Goal: Task Accomplishment & Management: Use online tool/utility

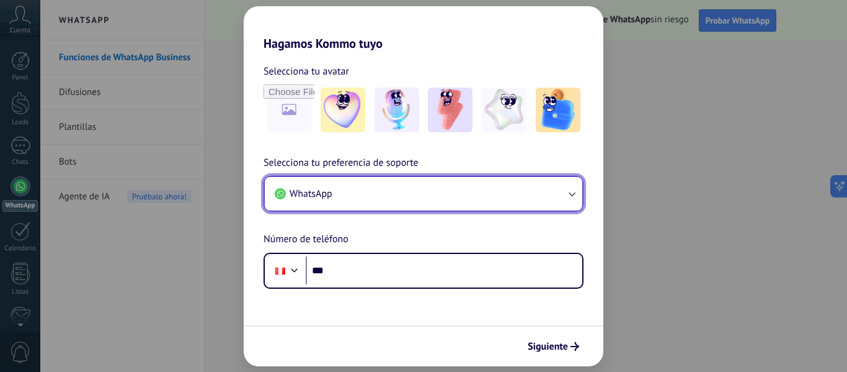
click at [424, 187] on button "WhatsApp" at bounding box center [424, 194] width 318 height 34
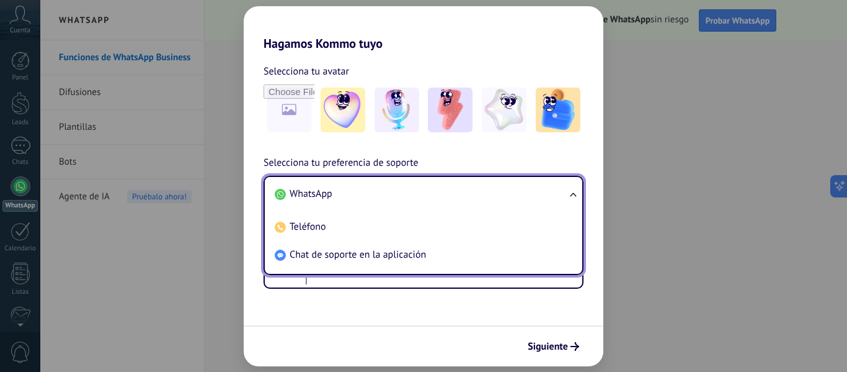
click at [376, 195] on li "WhatsApp" at bounding box center [421, 194] width 303 height 28
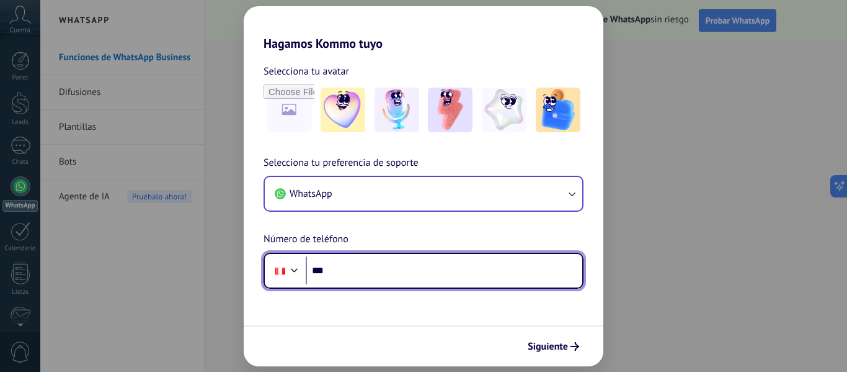
click at [369, 270] on input "***" at bounding box center [444, 270] width 277 height 29
type input "**********"
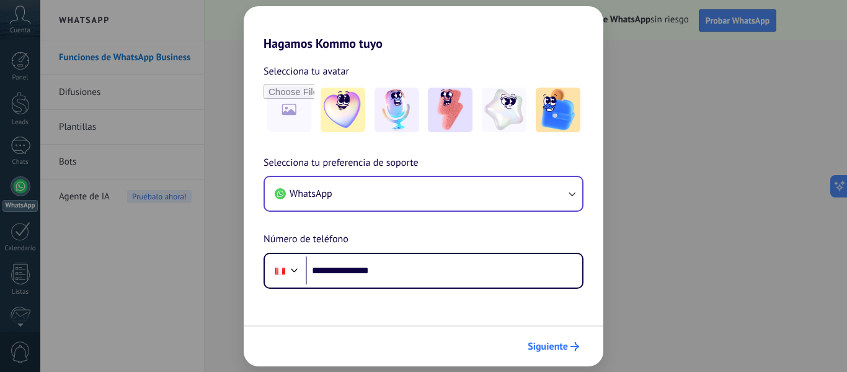
click at [549, 342] on span "Siguiente" at bounding box center [548, 346] width 40 height 9
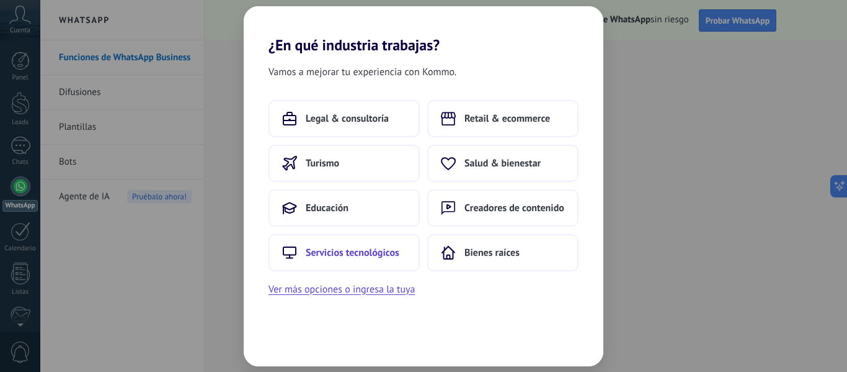
click at [374, 251] on span "Servicios tecnológicos" at bounding box center [353, 252] width 94 height 12
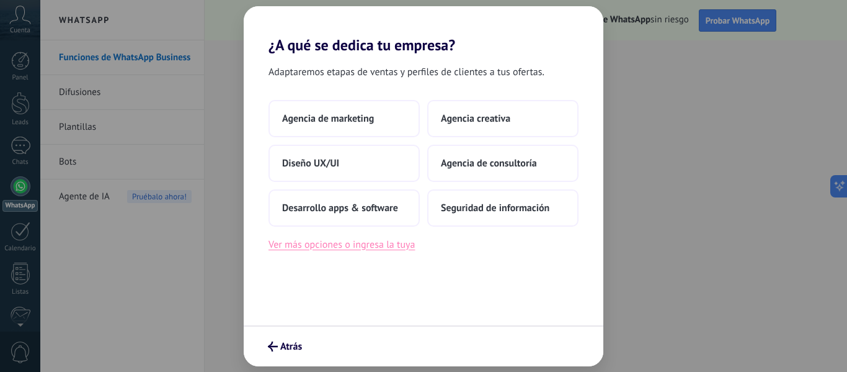
click at [365, 251] on button "Ver más opciones o ingresa la tuya" at bounding box center [342, 244] width 146 height 16
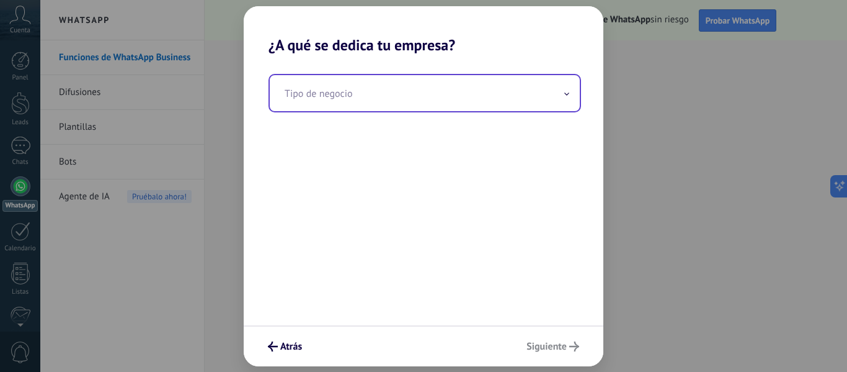
click at [376, 102] on input "text" at bounding box center [425, 93] width 310 height 36
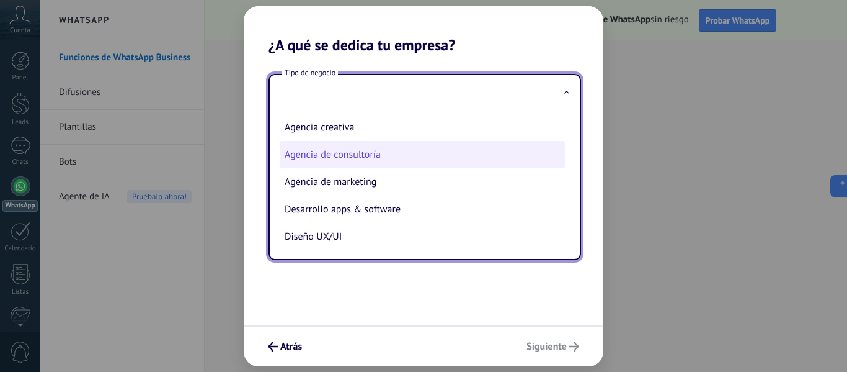
type input "*"
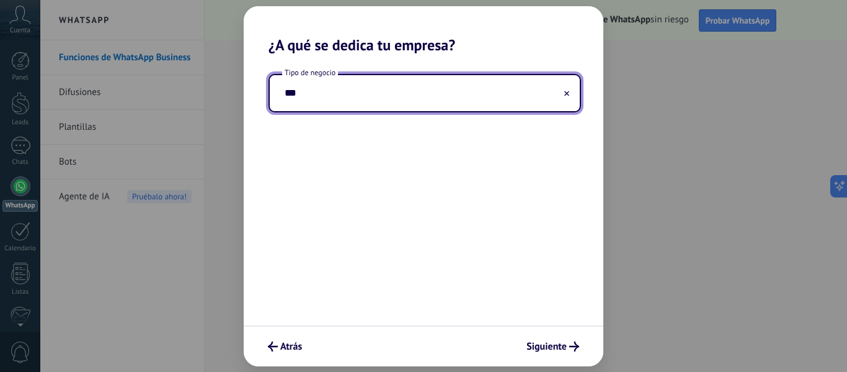
click at [347, 89] on input "***" at bounding box center [425, 93] width 310 height 36
type input "**********"
click at [563, 350] on span "Siguiente" at bounding box center [547, 346] width 40 height 9
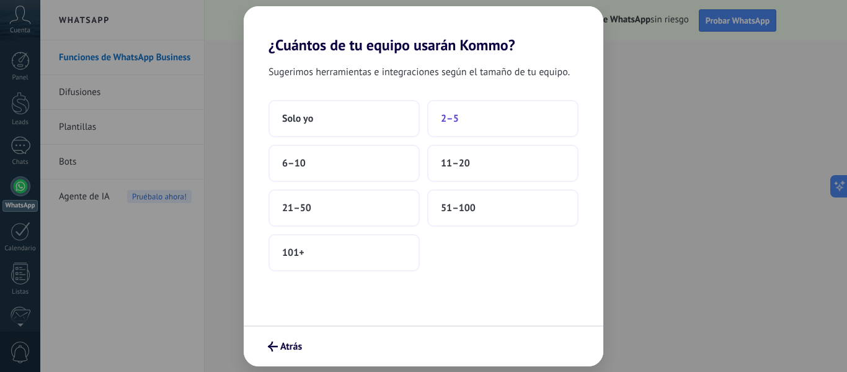
click at [450, 110] on button "2–5" at bounding box center [502, 118] width 151 height 37
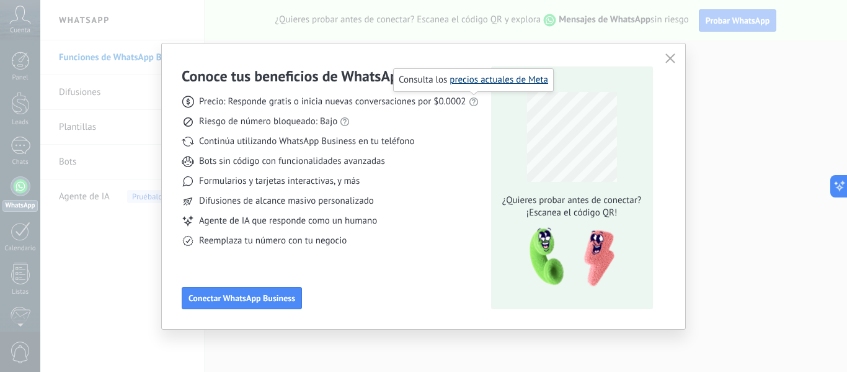
click at [487, 83] on link "precios actuales de Meta" at bounding box center [499, 80] width 99 height 12
click at [671, 57] on icon "button" at bounding box center [671, 58] width 10 height 10
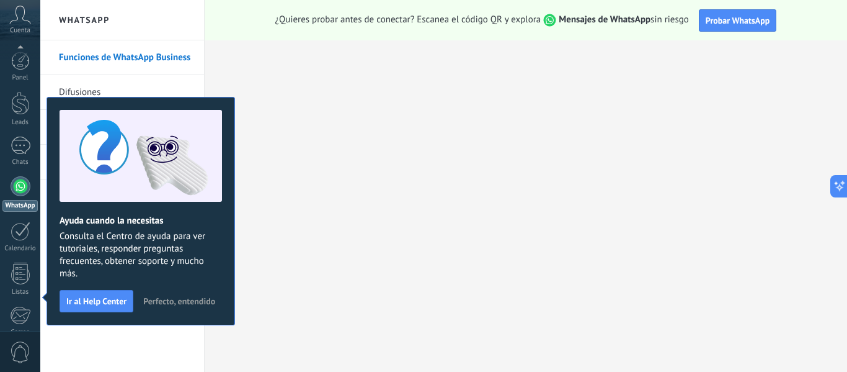
scroll to position [145, 0]
click at [142, 301] on button "Perfecto, entendido" at bounding box center [179, 301] width 83 height 19
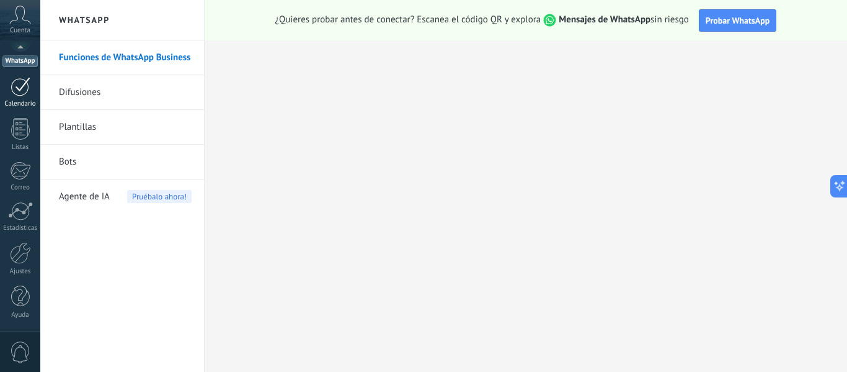
click at [12, 80] on div at bounding box center [21, 86] width 20 height 19
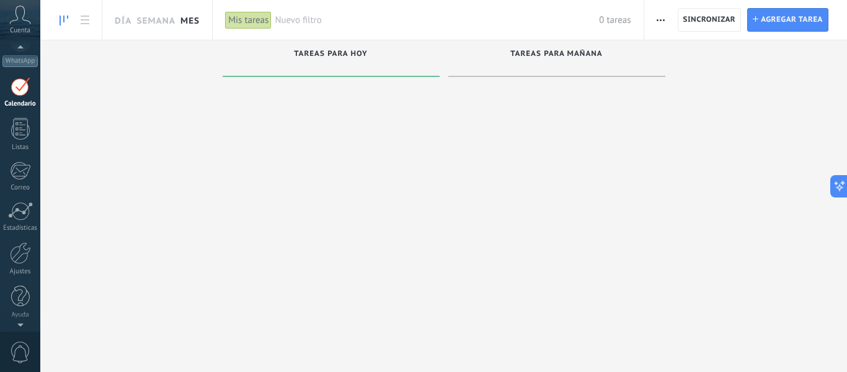
scroll to position [36, 0]
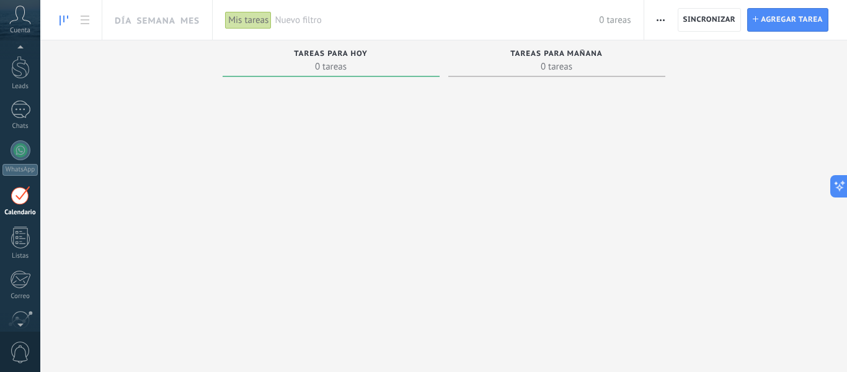
click at [25, 213] on div "Calendario" at bounding box center [20, 212] width 36 height 8
click at [27, 244] on div at bounding box center [20, 237] width 19 height 22
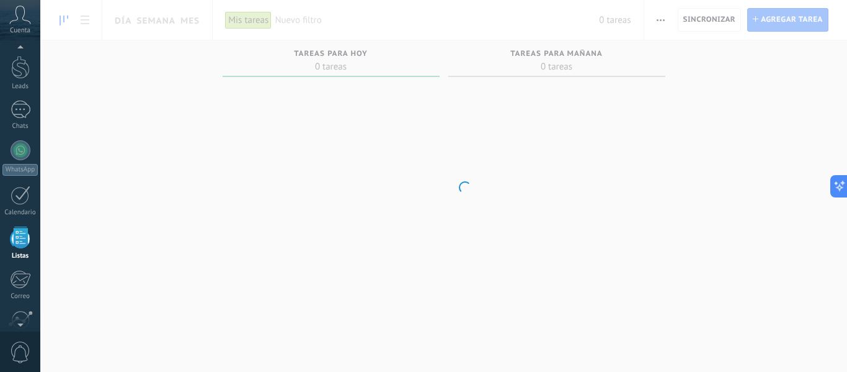
scroll to position [77, 0]
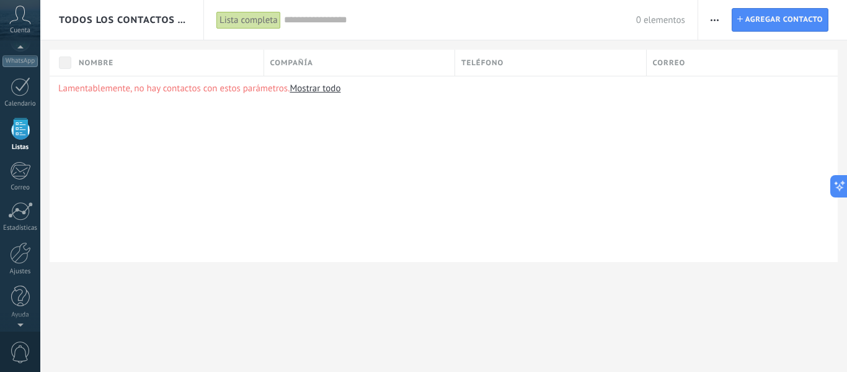
scroll to position [77, 0]
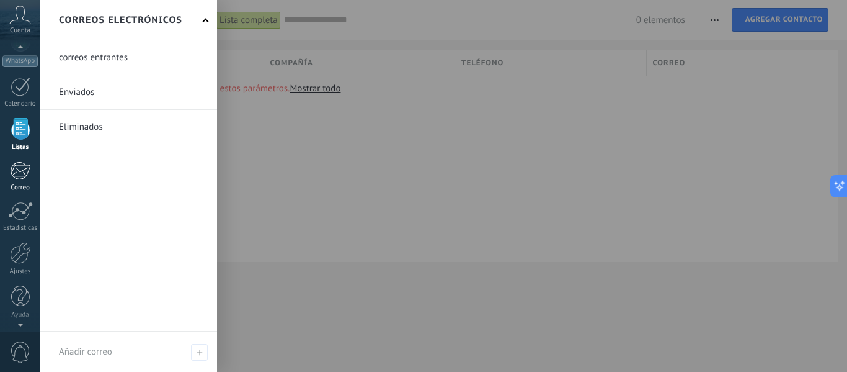
click at [20, 164] on div at bounding box center [20, 170] width 20 height 19
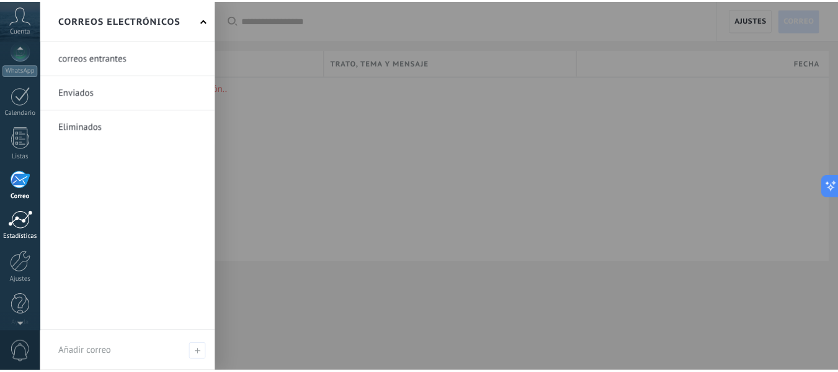
scroll to position [145, 0]
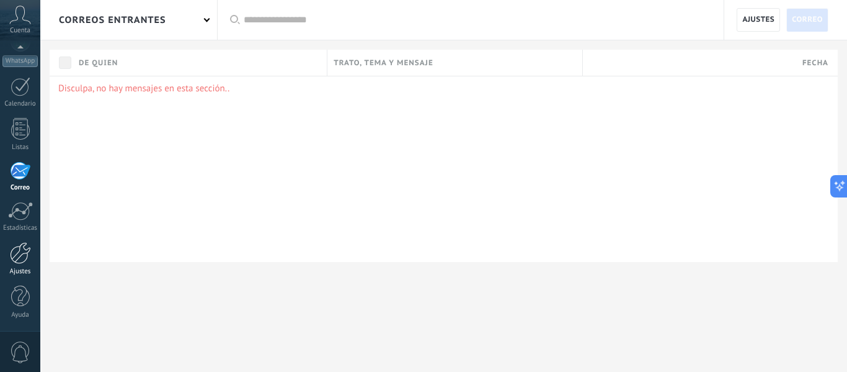
click at [30, 261] on div at bounding box center [20, 253] width 21 height 22
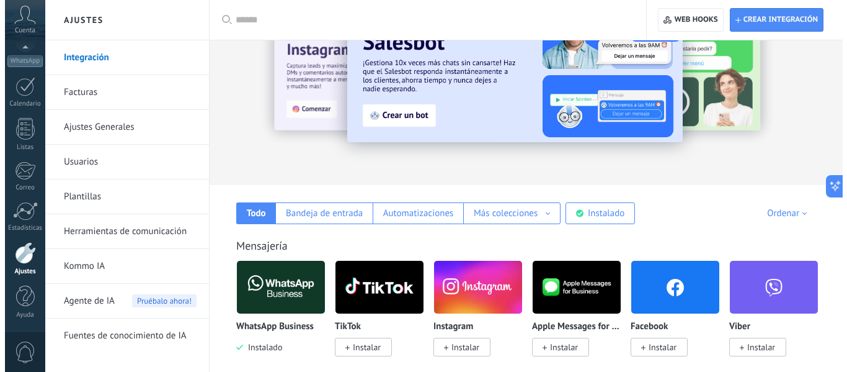
scroll to position [124, 0]
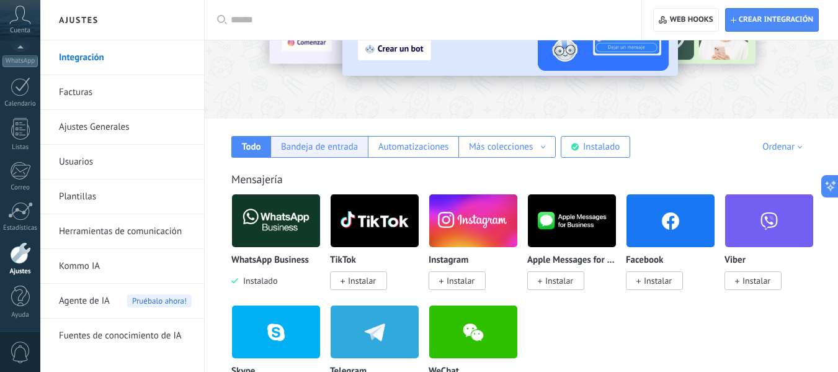
click at [333, 149] on div "Bandeja de entrada" at bounding box center [319, 147] width 77 height 12
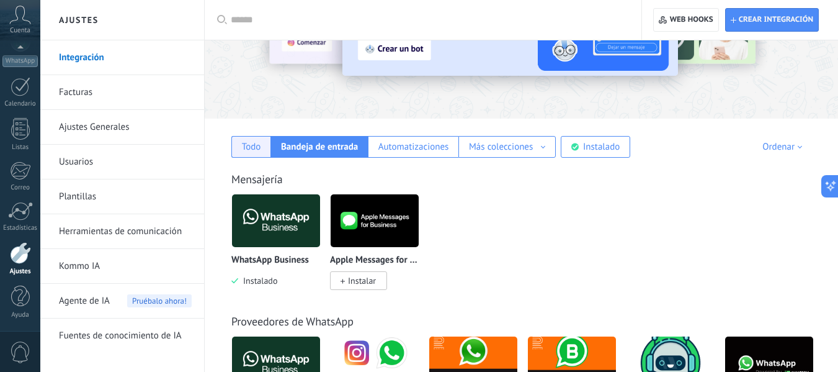
click at [257, 142] on div "Todo" at bounding box center [251, 147] width 19 height 12
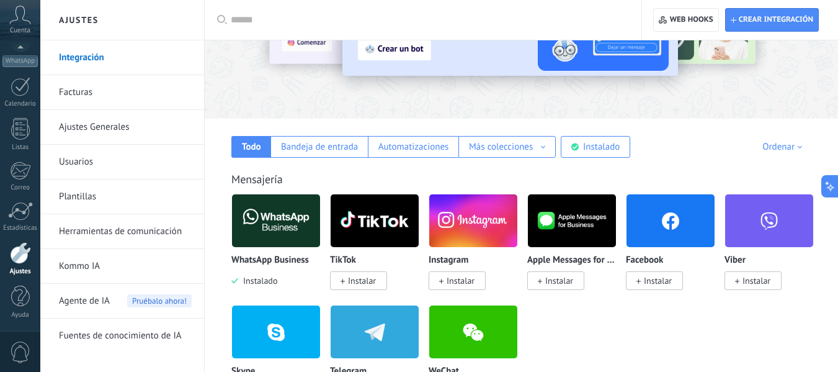
click at [472, 236] on img at bounding box center [473, 220] width 88 height 60
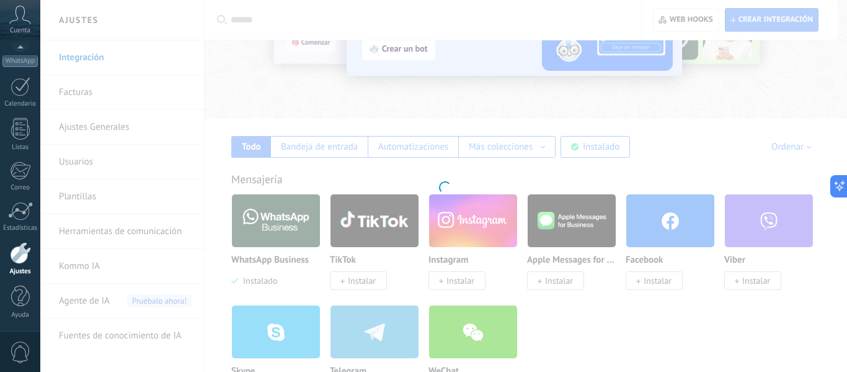
click at [461, 275] on div "Instagram Obtén leads de Instagram y mantente conectado sin salir de Kommo Inst…" at bounding box center [443, 186] width 807 height 372
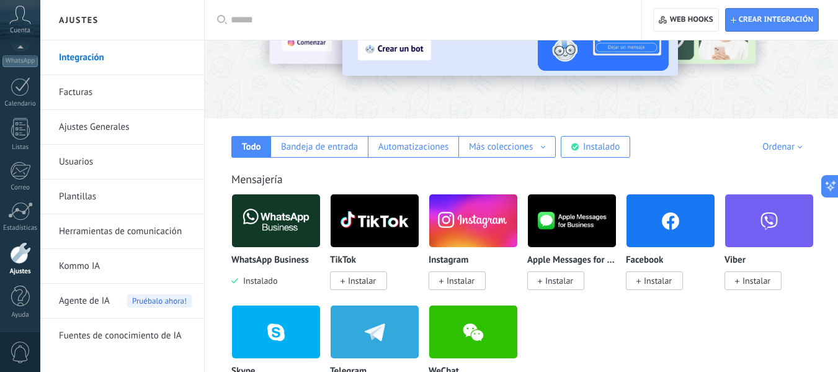
click at [461, 275] on span "Instalar" at bounding box center [461, 280] width 28 height 11
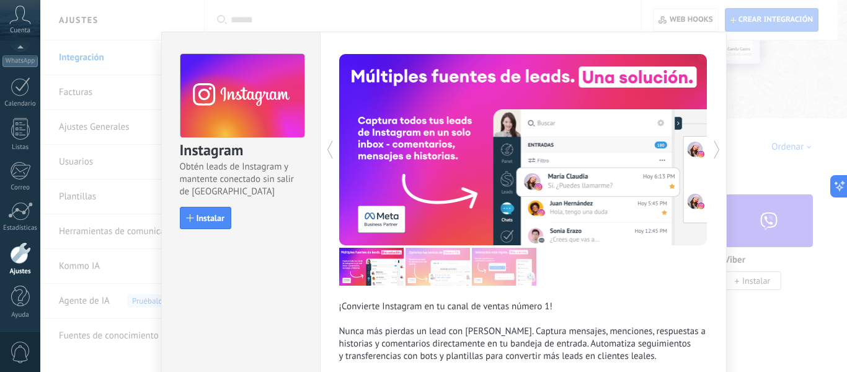
scroll to position [7, 0]
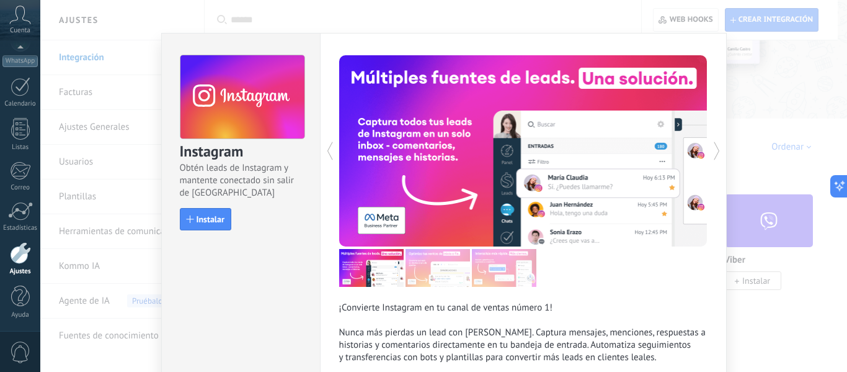
click at [803, 176] on div "Instagram Obtén leads de Instagram y mantente conectado sin salir de Kommo Inst…" at bounding box center [443, 186] width 807 height 372
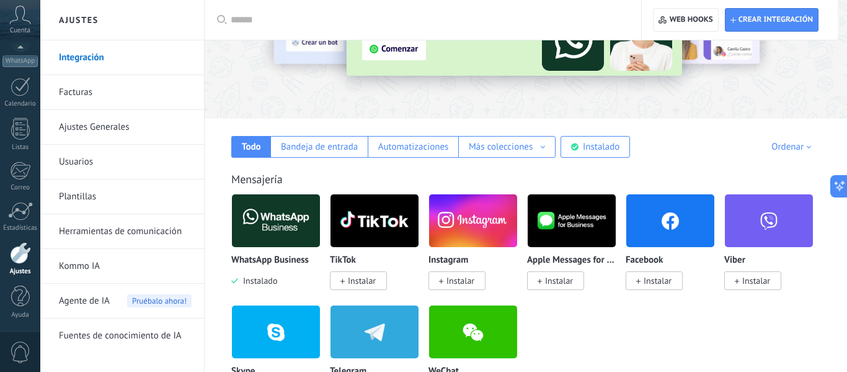
scroll to position [0, 0]
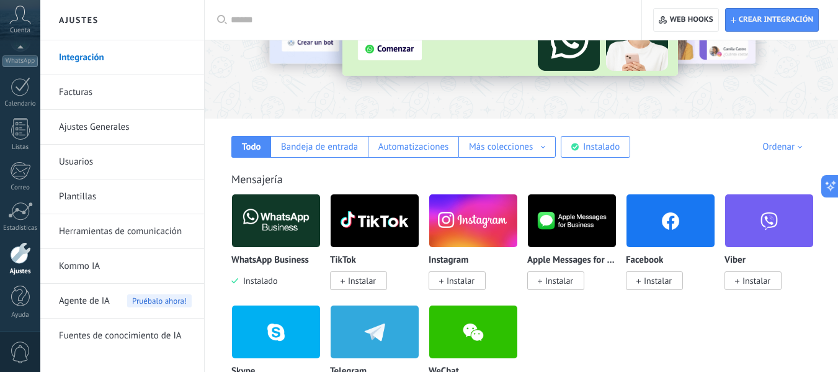
click at [480, 240] on img at bounding box center [473, 220] width 88 height 60
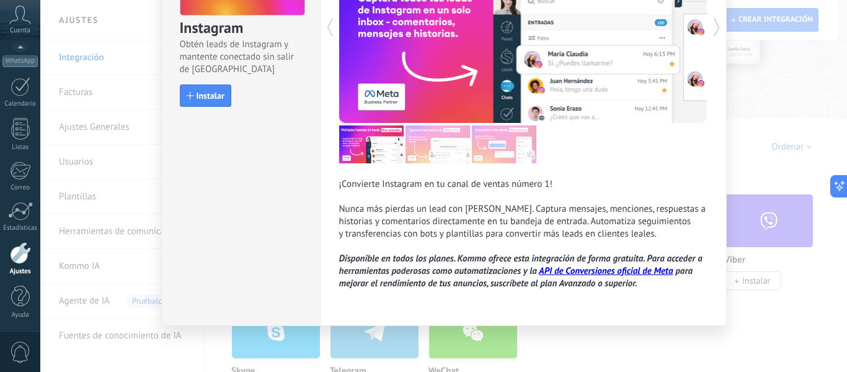
scroll to position [132, 0]
click at [773, 150] on div "Instagram Obtén leads de Instagram y mantente conectado sin salir de Kommo Inst…" at bounding box center [443, 186] width 807 height 372
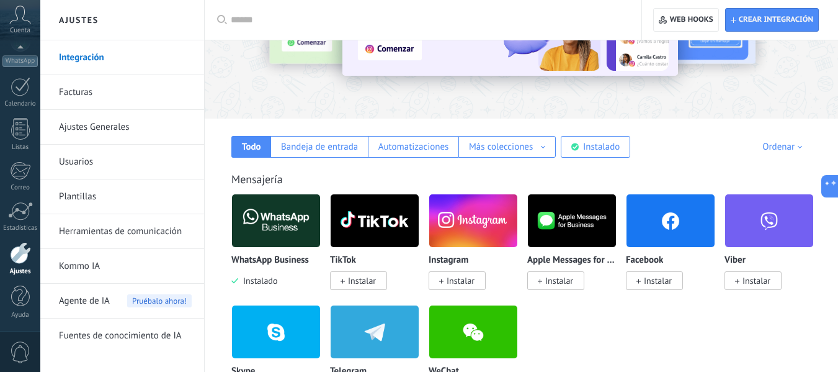
click at [453, 217] on img at bounding box center [473, 220] width 88 height 60
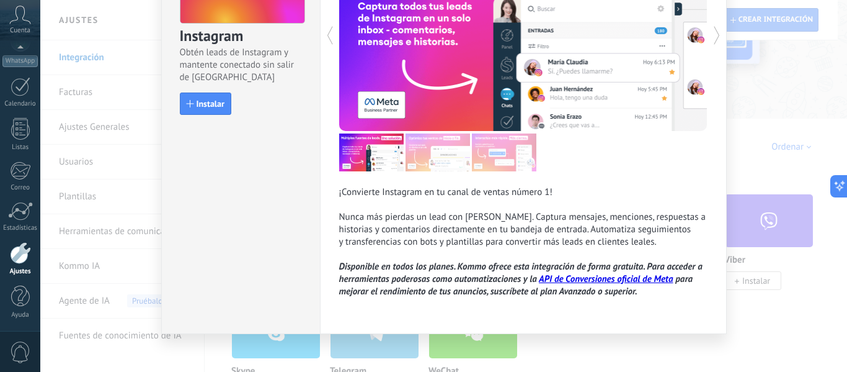
scroll to position [124, 0]
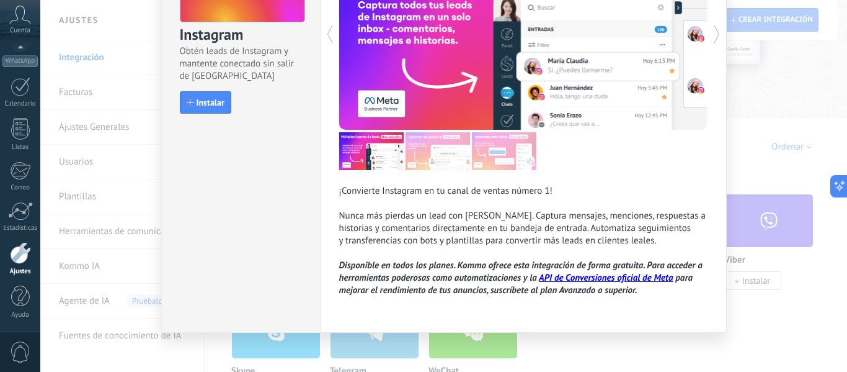
click at [787, 189] on div "Instagram Obtén leads de Instagram y mantente conectado sin salir de Kommo Inst…" at bounding box center [443, 186] width 807 height 372
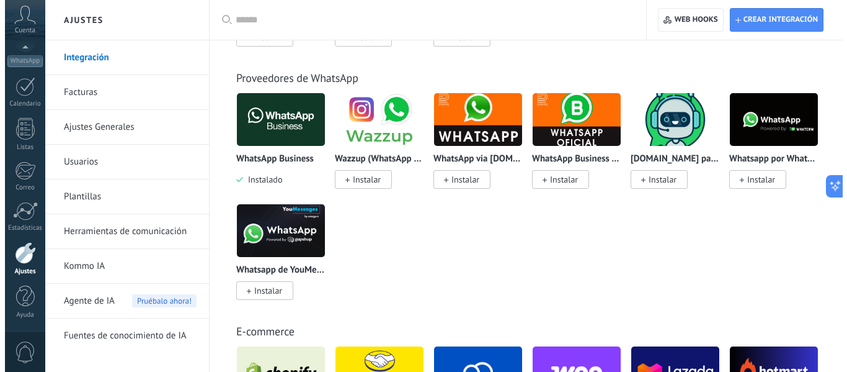
scroll to position [496, 0]
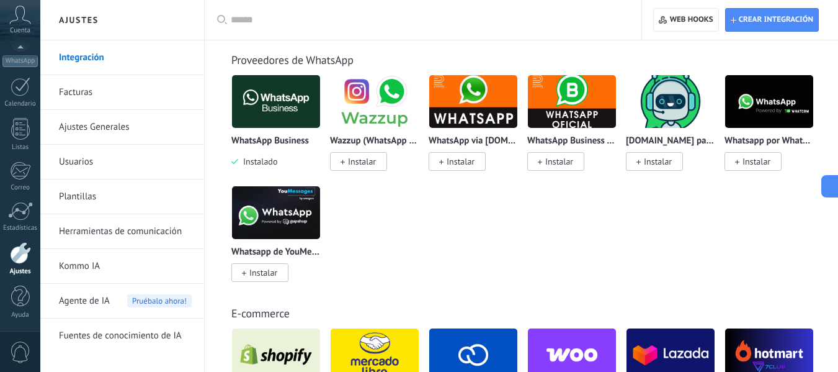
click at [393, 114] on img at bounding box center [375, 101] width 88 height 60
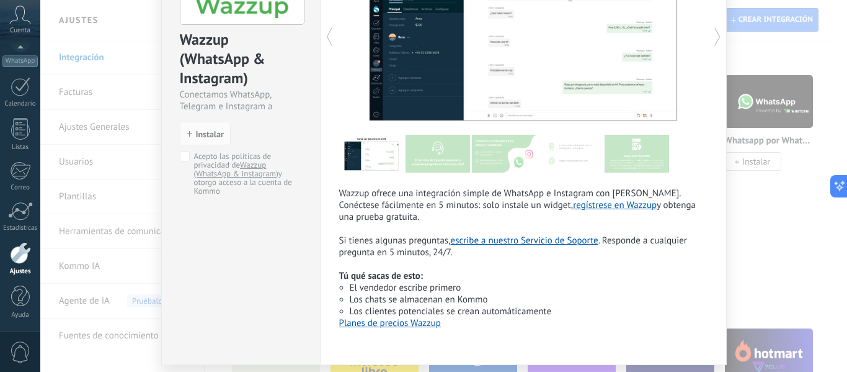
scroll to position [99, 0]
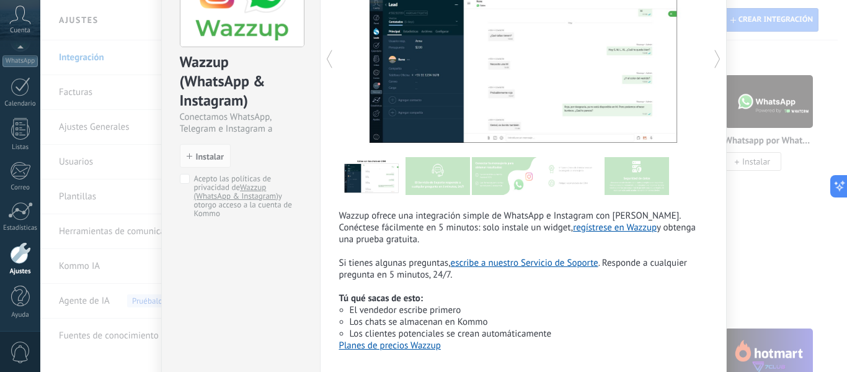
click at [801, 164] on div "Wazzup (WhatsApp & Instagram) Conectamos WhatsApp, Telegram e Instagram a Kommo…" at bounding box center [443, 186] width 807 height 372
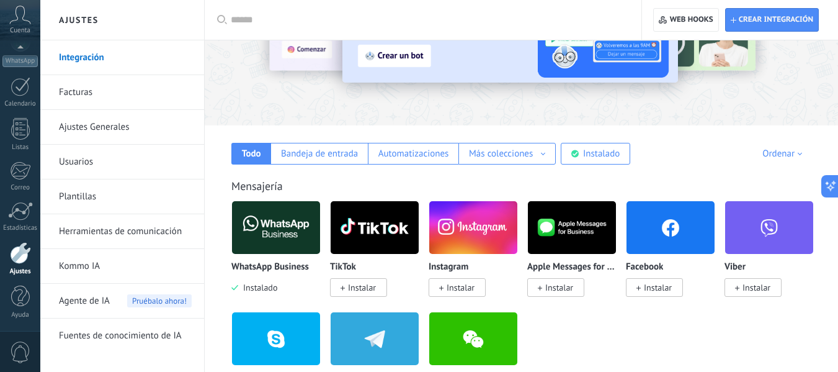
scroll to position [124, 0]
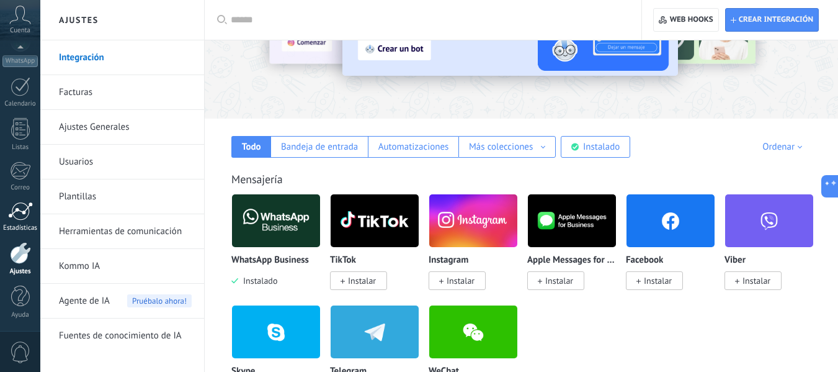
click at [29, 217] on div at bounding box center [20, 211] width 25 height 19
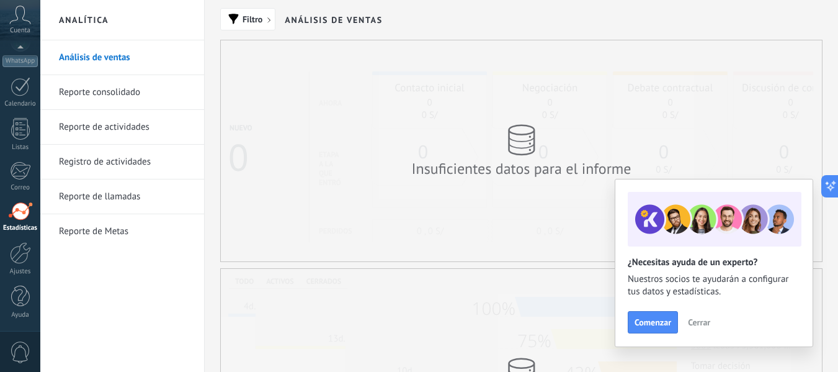
click at [138, 89] on link "Reporte consolidado" at bounding box center [125, 92] width 133 height 35
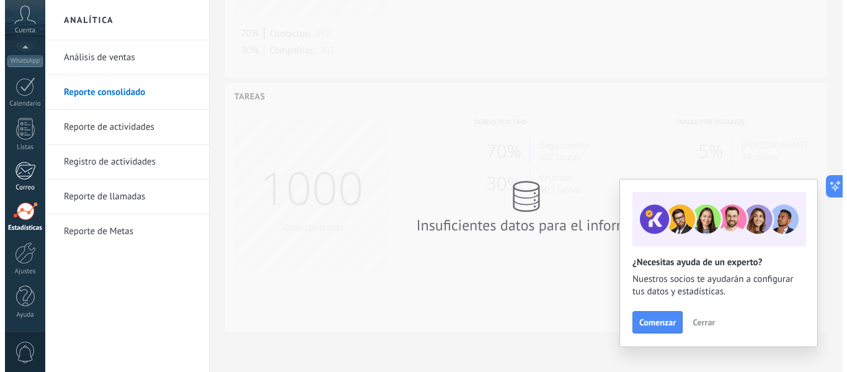
scroll to position [253, 601]
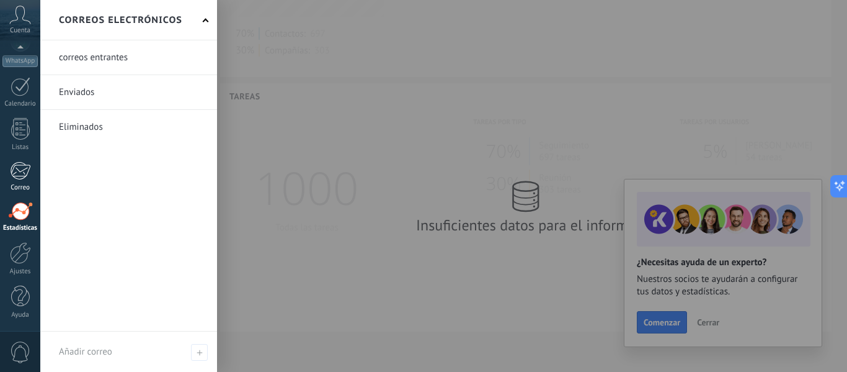
click at [35, 177] on link "Correo" at bounding box center [20, 176] width 40 height 30
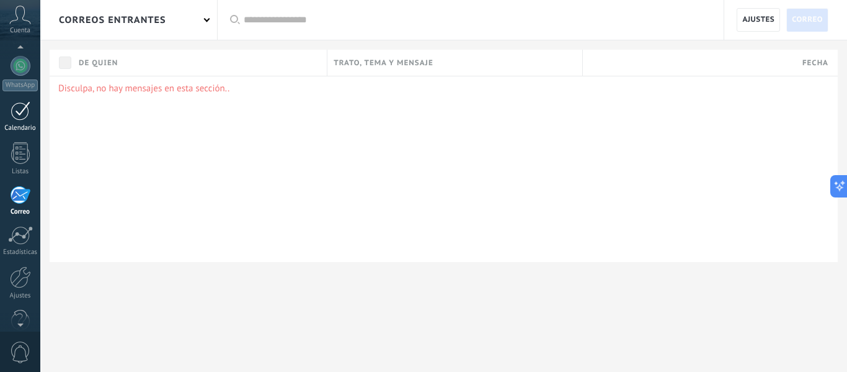
click at [18, 117] on div at bounding box center [21, 110] width 20 height 19
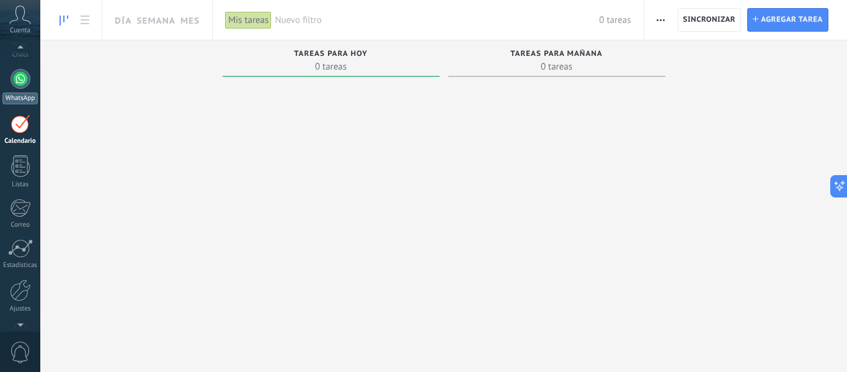
scroll to position [104, 0]
click at [0, 83] on link "WhatsApp" at bounding box center [20, 90] width 40 height 35
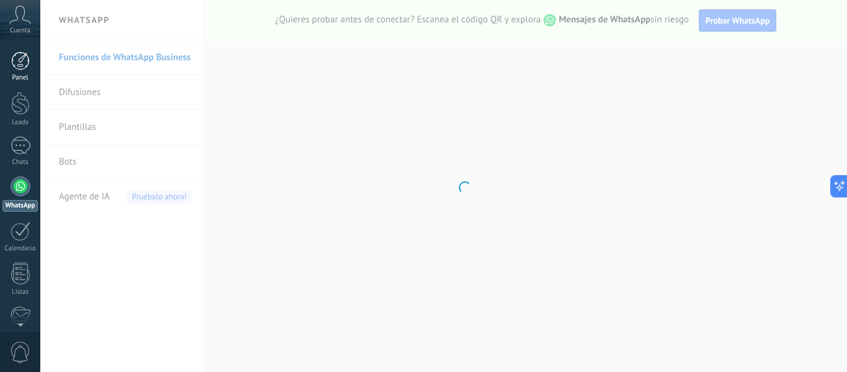
click at [19, 62] on div at bounding box center [20, 60] width 19 height 19
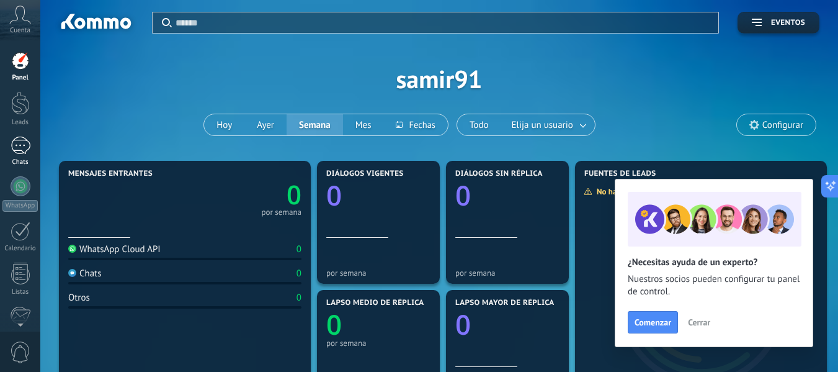
click at [22, 140] on div at bounding box center [21, 145] width 20 height 18
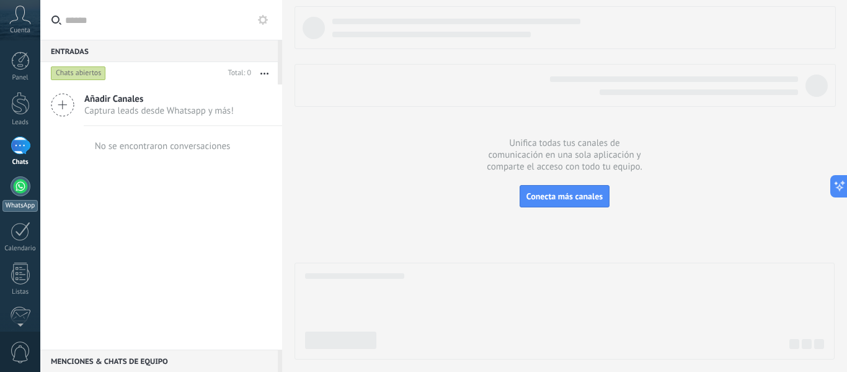
click at [25, 183] on div at bounding box center [21, 186] width 20 height 20
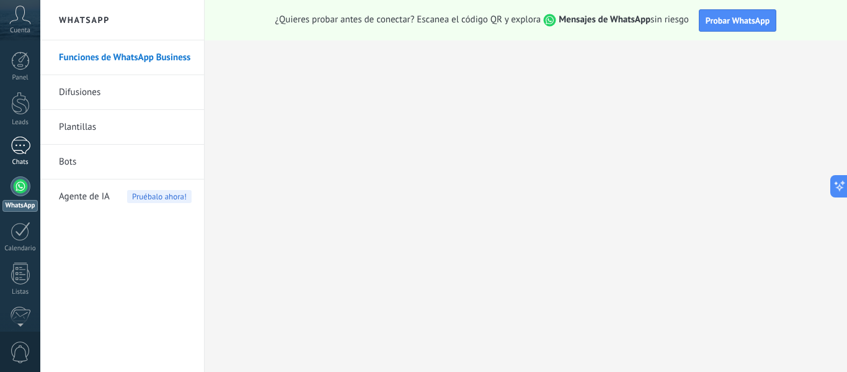
click at [16, 159] on div "Chats" at bounding box center [20, 162] width 36 height 8
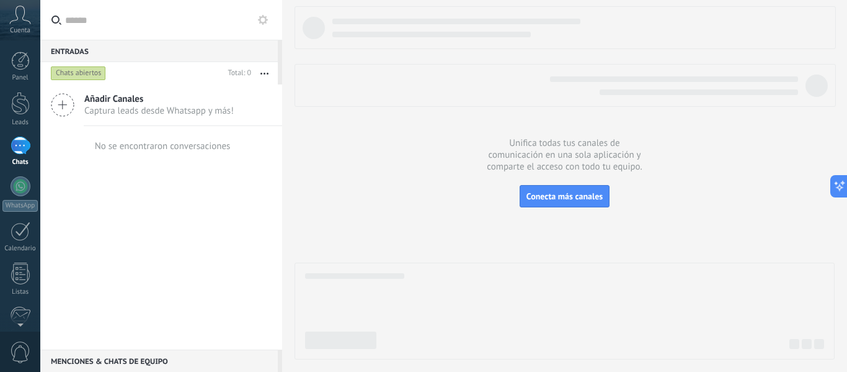
click at [259, 74] on button "button" at bounding box center [264, 73] width 27 height 22
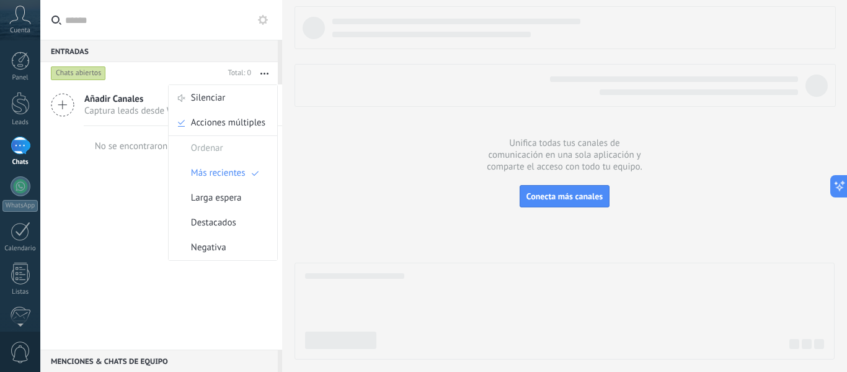
click at [259, 21] on icon at bounding box center [263, 20] width 10 height 10
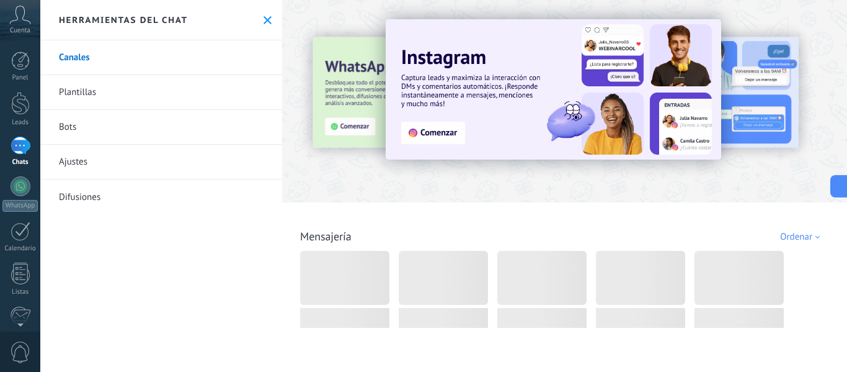
click at [262, 21] on button at bounding box center [267, 20] width 11 height 11
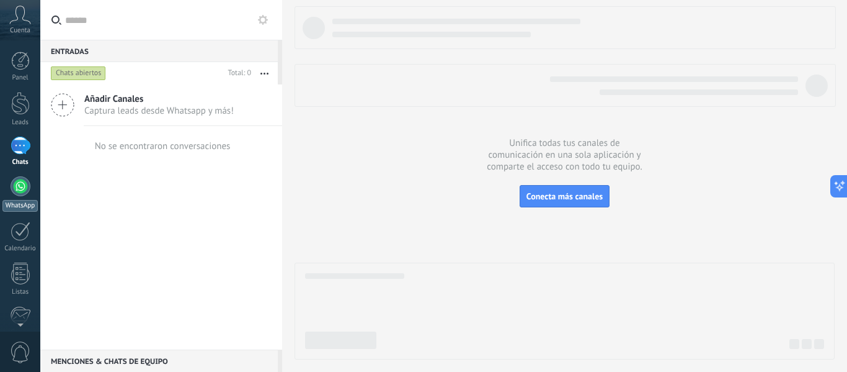
click at [17, 193] on div at bounding box center [21, 186] width 20 height 20
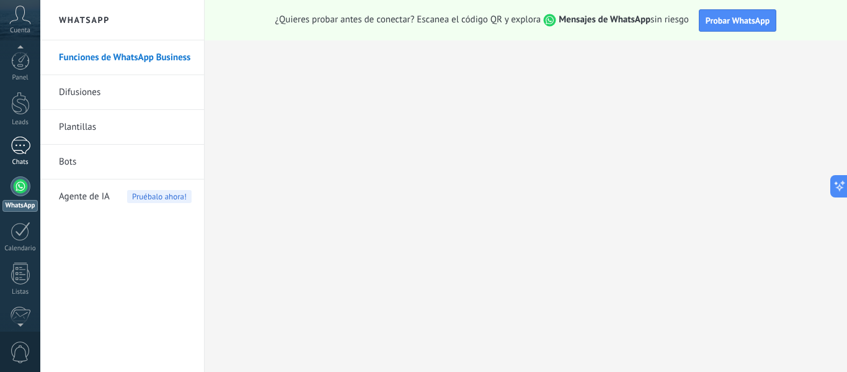
click at [22, 146] on div at bounding box center [21, 145] width 20 height 18
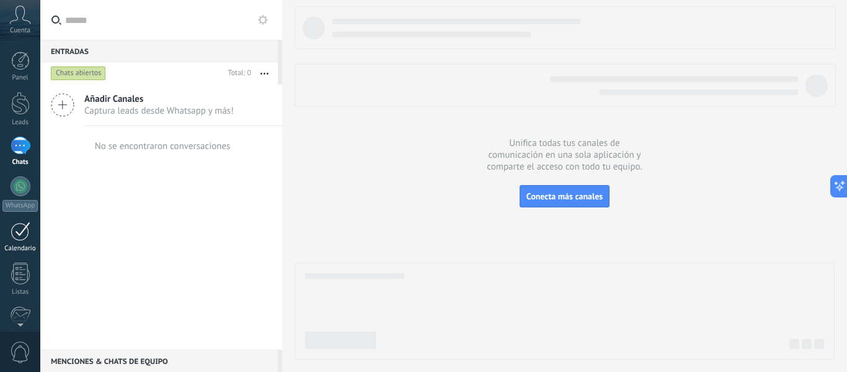
click at [20, 223] on div at bounding box center [21, 230] width 20 height 19
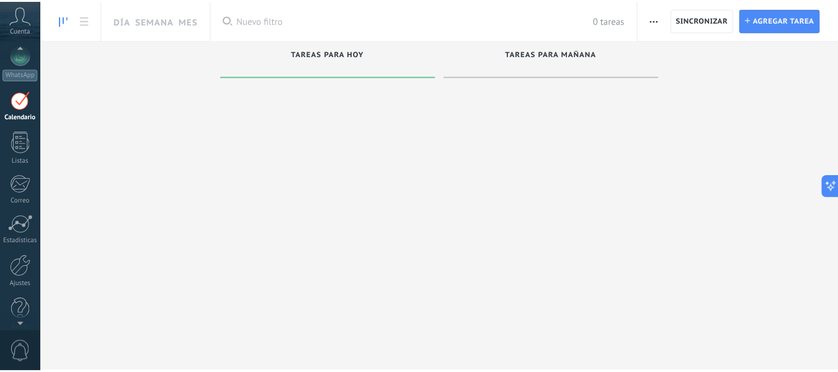
scroll to position [145, 0]
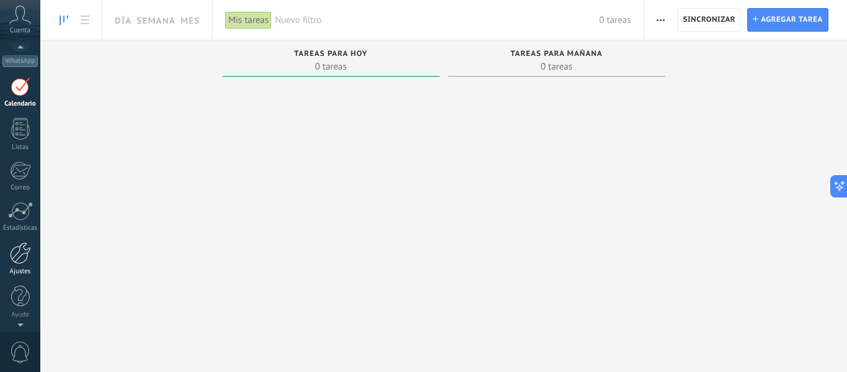
click at [7, 245] on link "Ajustes" at bounding box center [20, 259] width 40 height 34
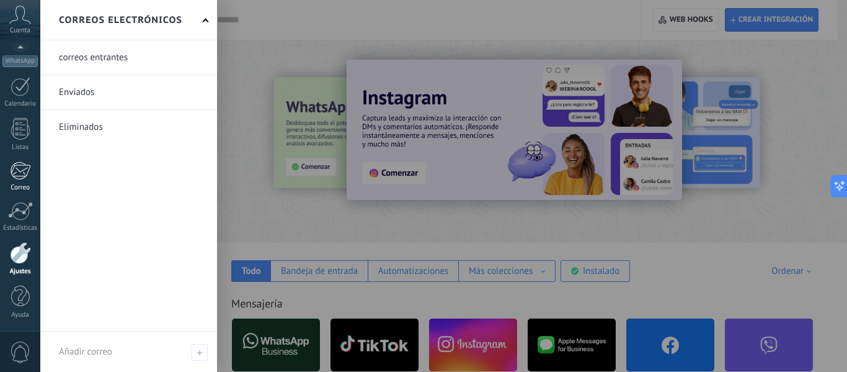
click at [20, 174] on div at bounding box center [20, 170] width 20 height 19
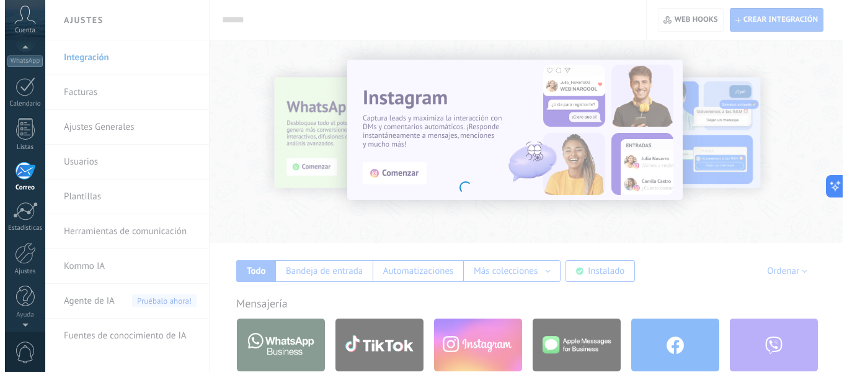
scroll to position [120, 0]
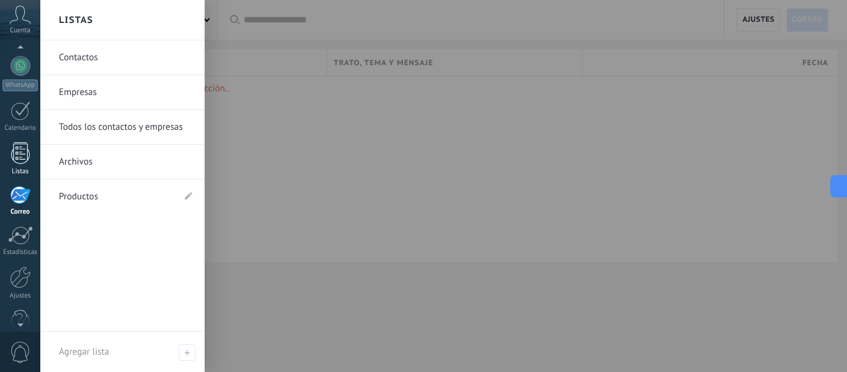
click at [19, 164] on link "Listas" at bounding box center [20, 159] width 40 height 34
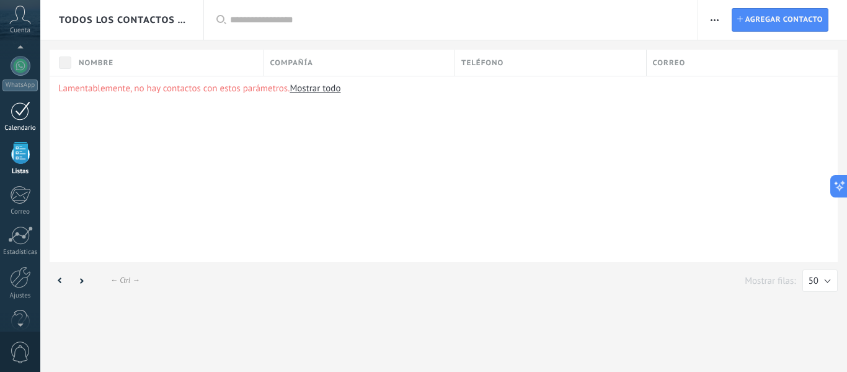
click at [28, 115] on div at bounding box center [21, 110] width 20 height 19
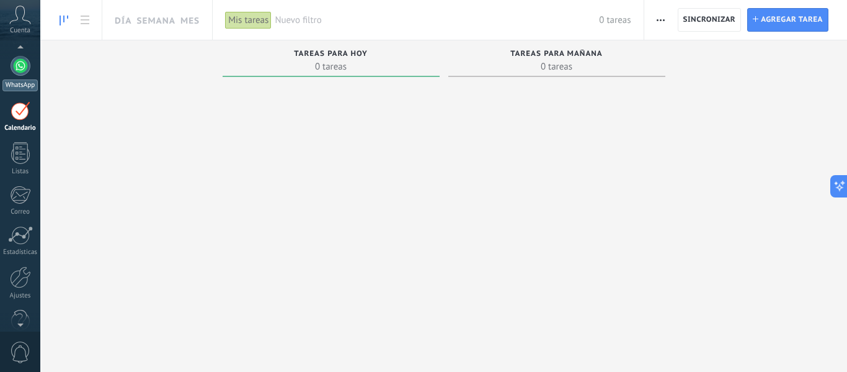
click at [27, 75] on link "WhatsApp" at bounding box center [20, 73] width 40 height 35
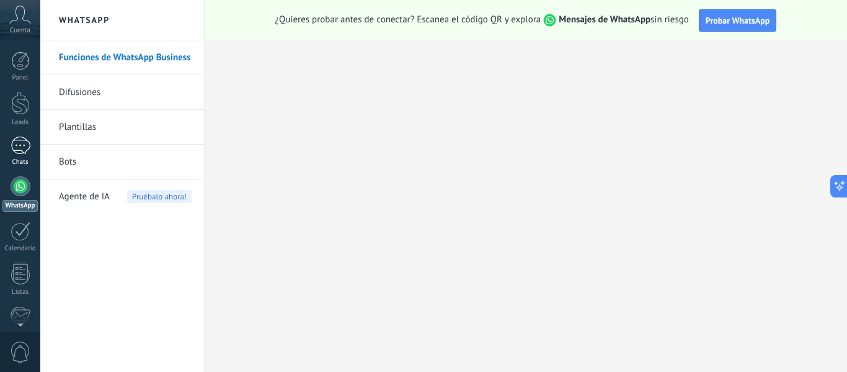
click at [13, 140] on div at bounding box center [21, 145] width 20 height 18
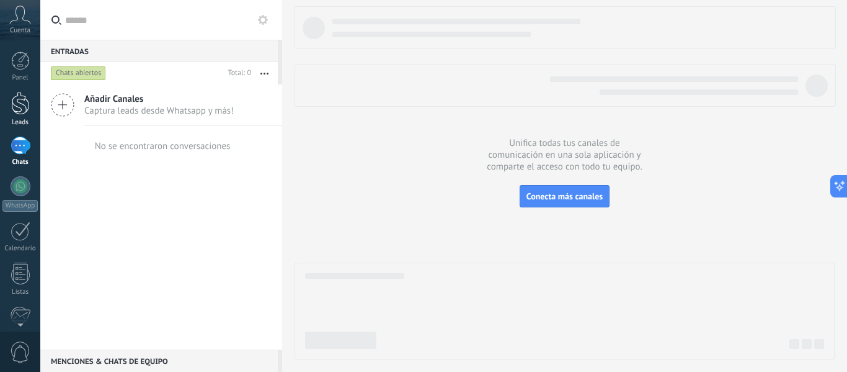
click at [21, 115] on link "Leads" at bounding box center [20, 109] width 40 height 35
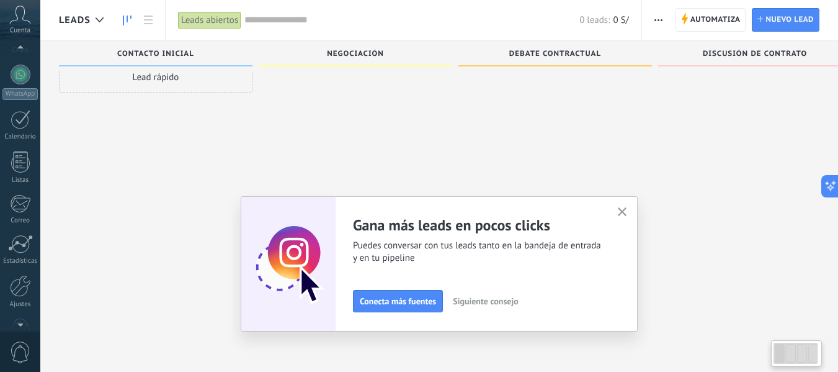
scroll to position [115, 0]
click at [16, 284] on div at bounding box center [20, 282] width 21 height 22
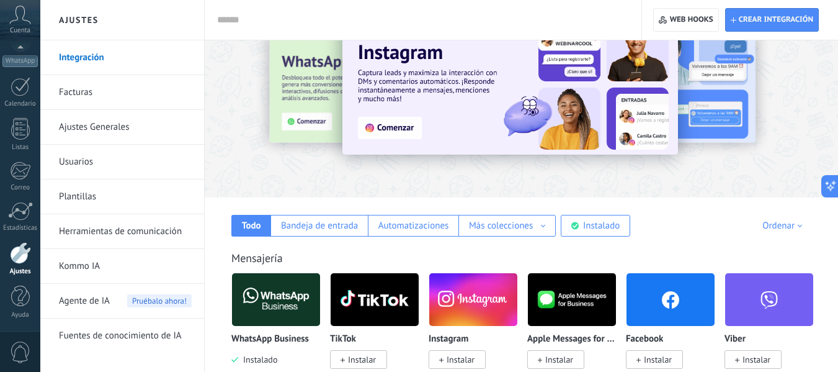
scroll to position [124, 0]
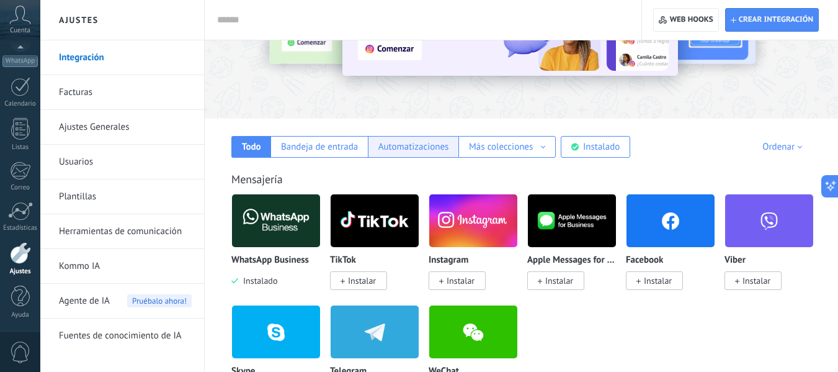
click at [449, 140] on div "Automatizaciones" at bounding box center [413, 147] width 91 height 22
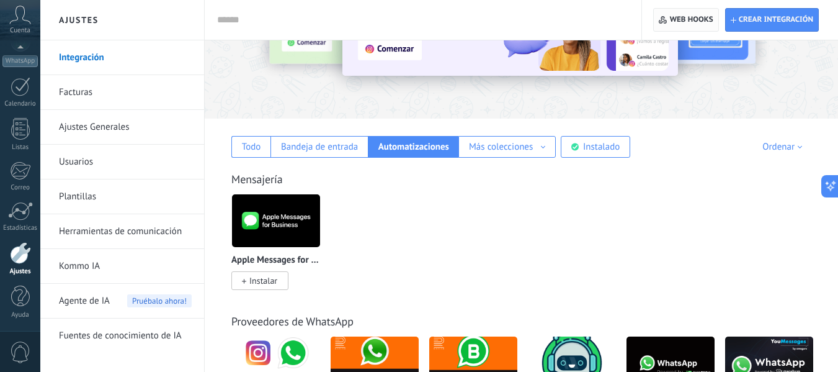
click at [718, 24] on button "Web hooks 0" at bounding box center [685, 20] width 65 height 24
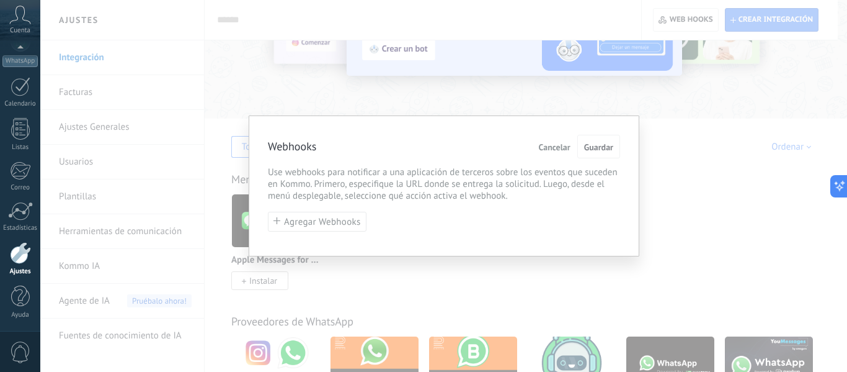
click at [534, 149] on button "Cancelar" at bounding box center [555, 147] width 42 height 24
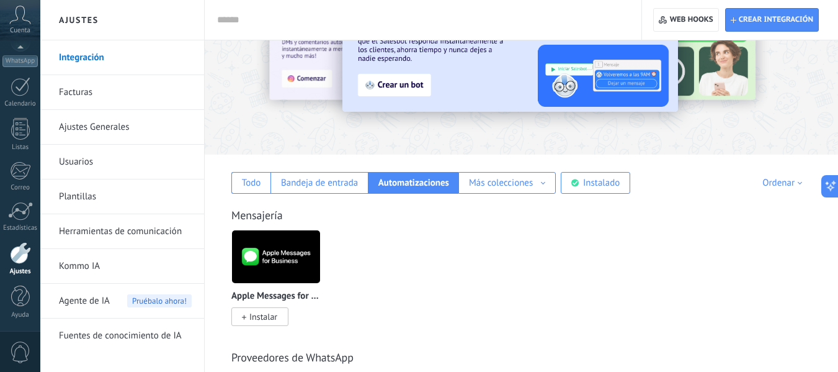
scroll to position [0, 0]
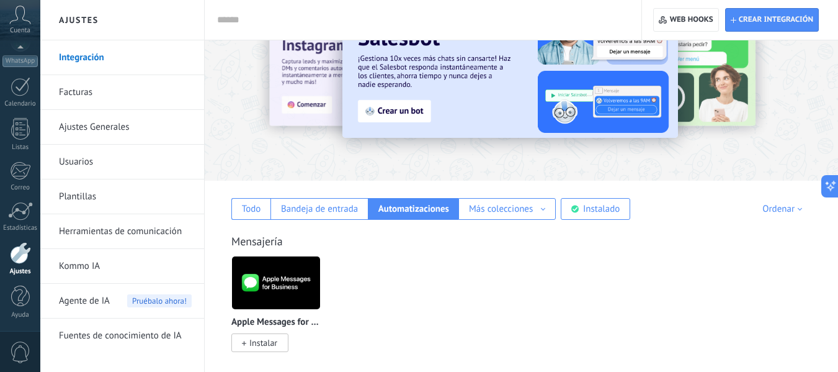
click at [499, 220] on div "Mensajería Apple Messages for Business Instalar" at bounding box center [521, 280] width 609 height 142
click at [498, 219] on div "Más colecciones Fuentes de leads Soluciones de IA Más colecciones" at bounding box center [506, 209] width 97 height 22
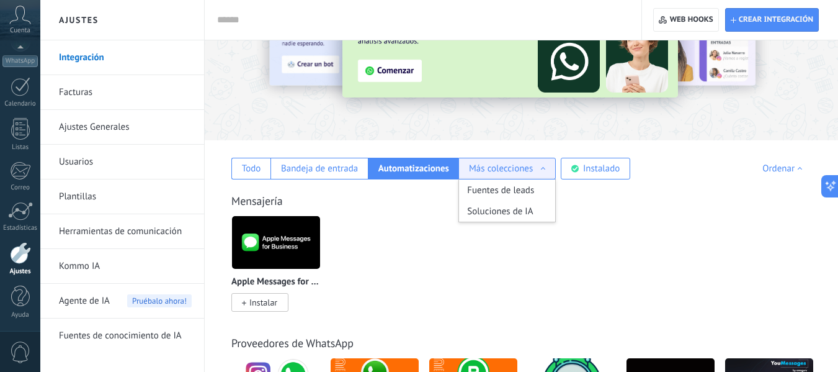
scroll to position [124, 0]
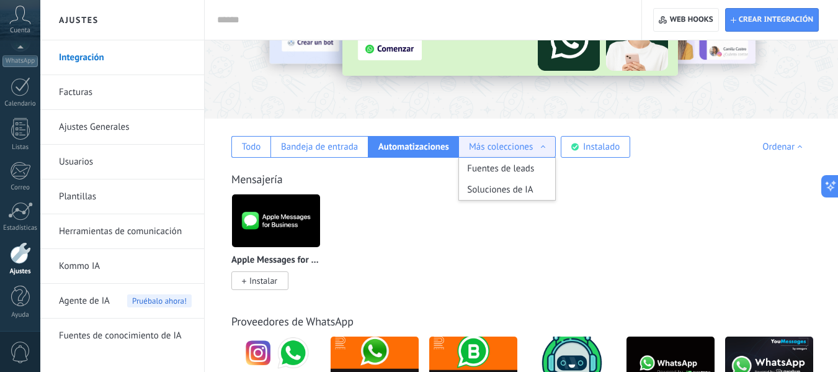
click at [492, 159] on div "Mensajería Apple Messages for Business Instalar" at bounding box center [521, 218] width 609 height 142
click at [493, 149] on div "Más colecciones" at bounding box center [501, 147] width 64 height 12
click at [236, 141] on div "Todo" at bounding box center [250, 147] width 39 height 22
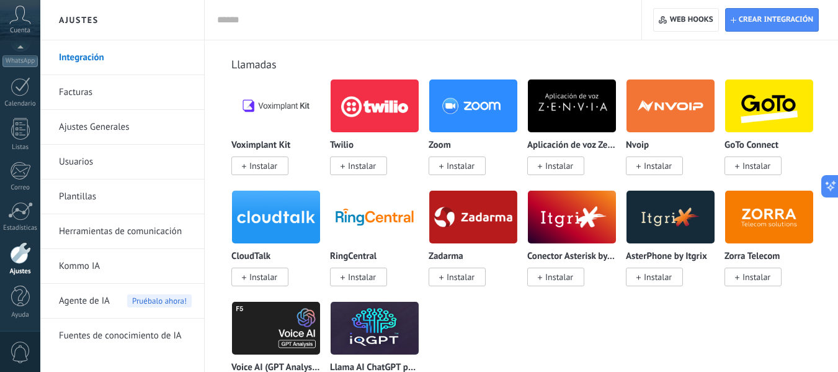
scroll to position [1613, 0]
